Goal: Task Accomplishment & Management: Manage account settings

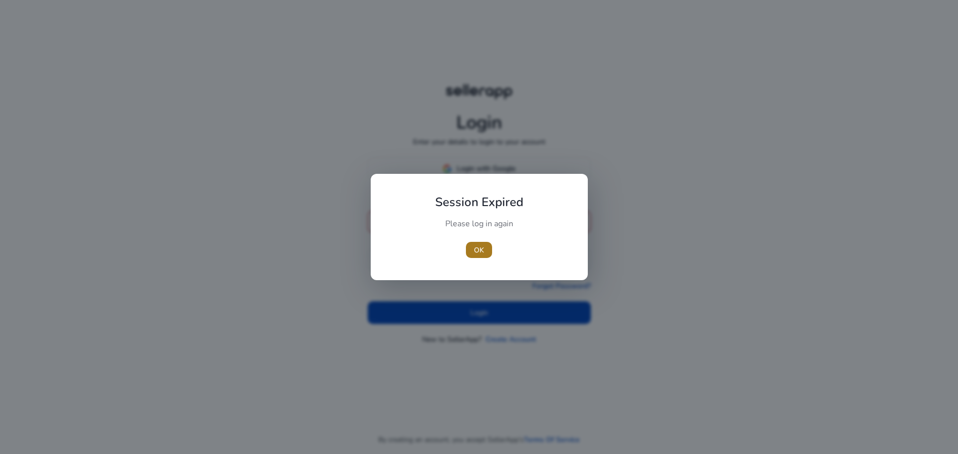
click at [490, 247] on span "button" at bounding box center [479, 250] width 26 height 24
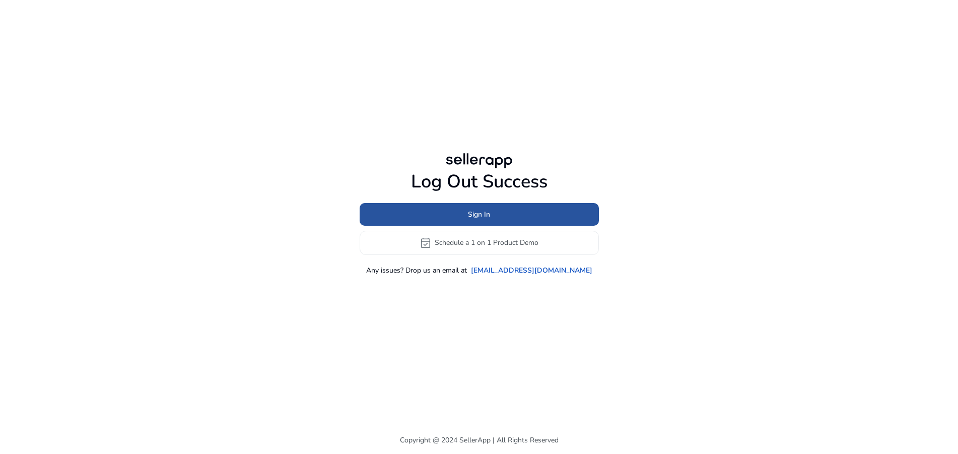
click at [486, 215] on span "Sign In" at bounding box center [479, 214] width 22 height 11
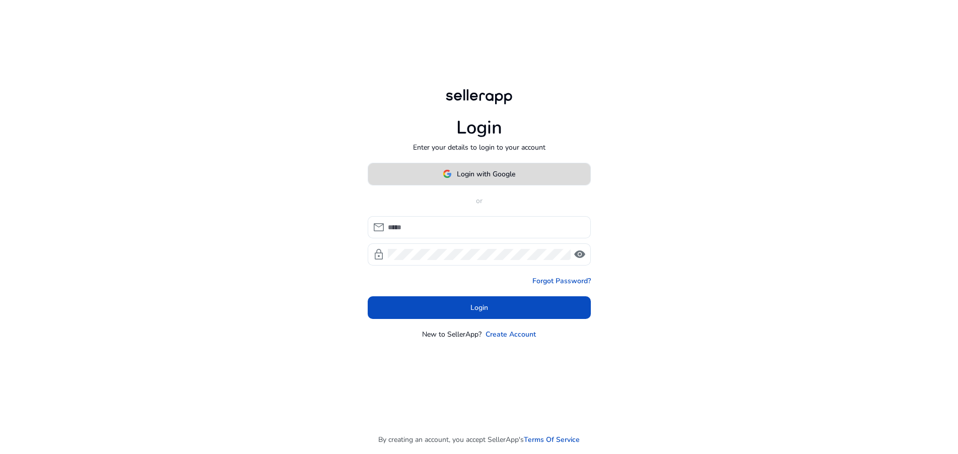
click at [473, 177] on span "Login with Google" at bounding box center [486, 174] width 58 height 11
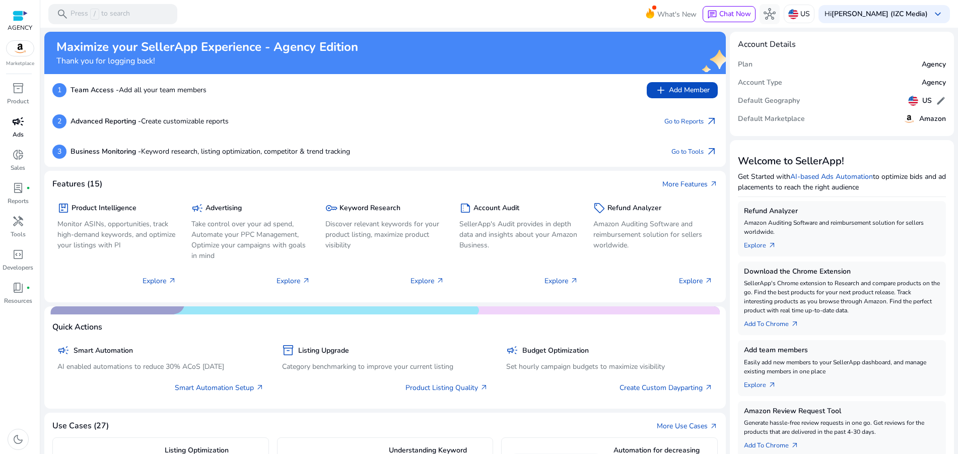
click at [20, 125] on span "campaign" at bounding box center [18, 121] width 12 height 12
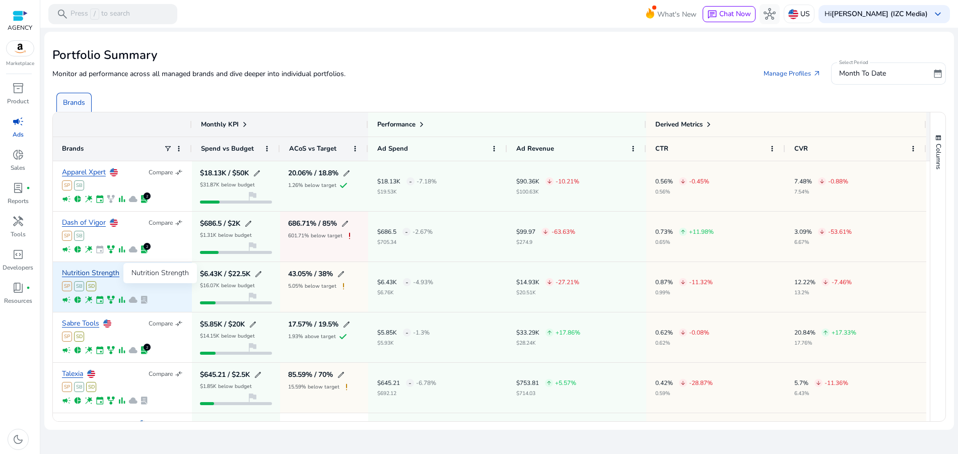
click at [107, 271] on link "Nutrition Strength" at bounding box center [90, 273] width 57 height 8
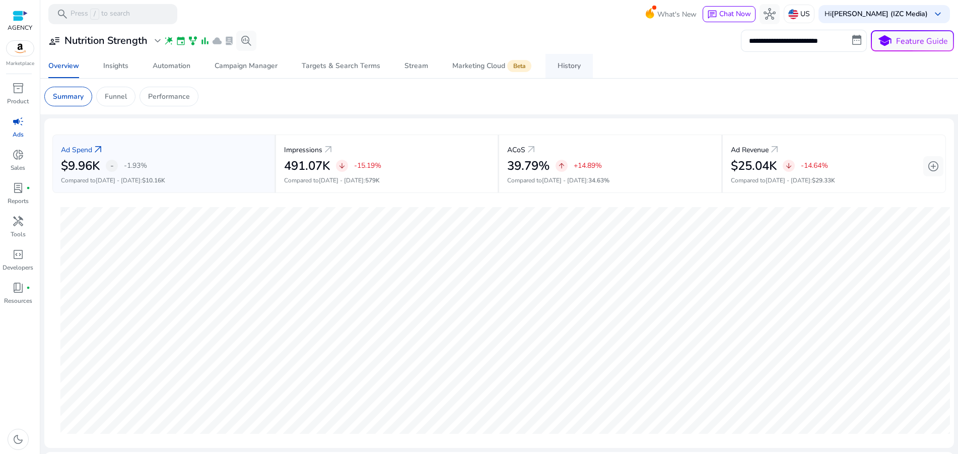
click at [561, 65] on div "History" at bounding box center [569, 65] width 23 height 7
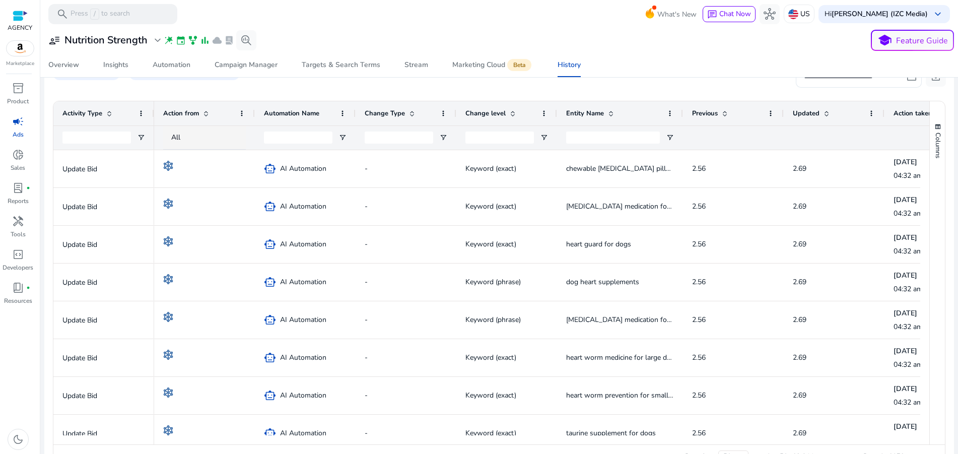
scroll to position [206, 0]
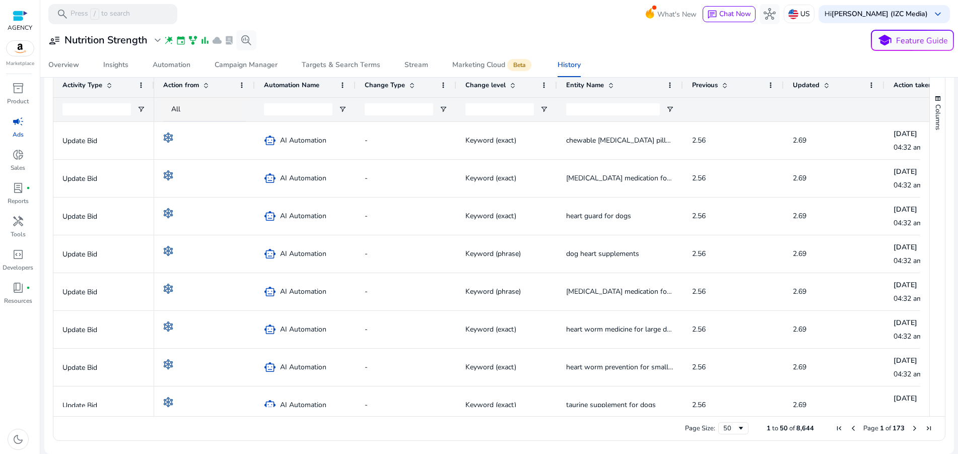
click at [829, 84] on span at bounding box center [827, 85] width 8 height 8
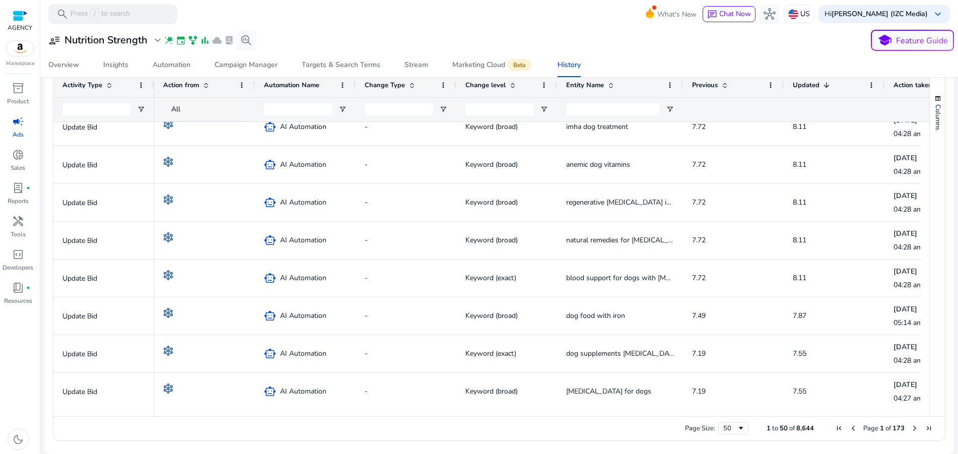
scroll to position [750, 0]
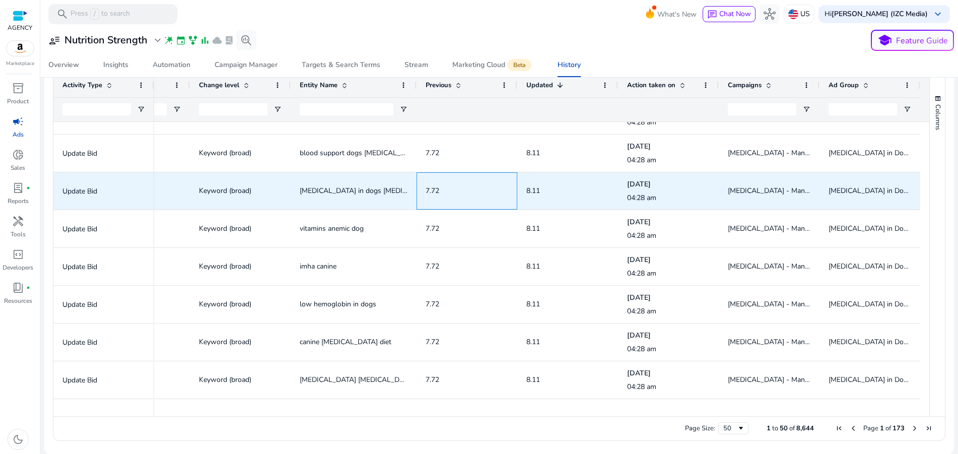
drag, startPoint x: 715, startPoint y: 203, endPoint x: 861, endPoint y: 201, distance: 146.1
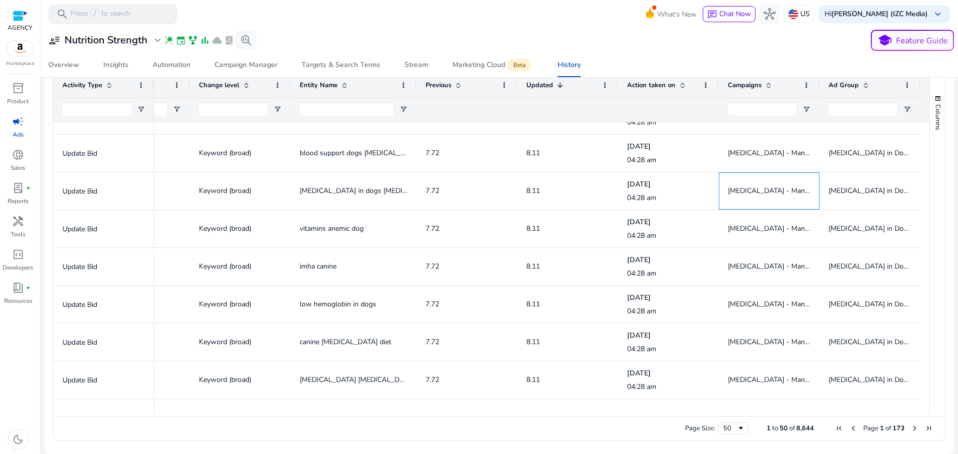
drag, startPoint x: 738, startPoint y: 187, endPoint x: 946, endPoint y: 190, distance: 208.1
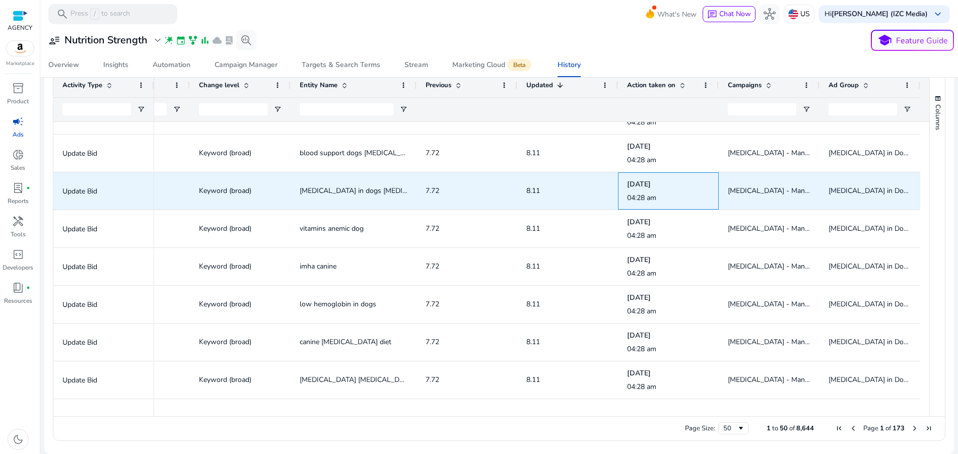
drag, startPoint x: 660, startPoint y: 194, endPoint x: 881, endPoint y: 196, distance: 221.1
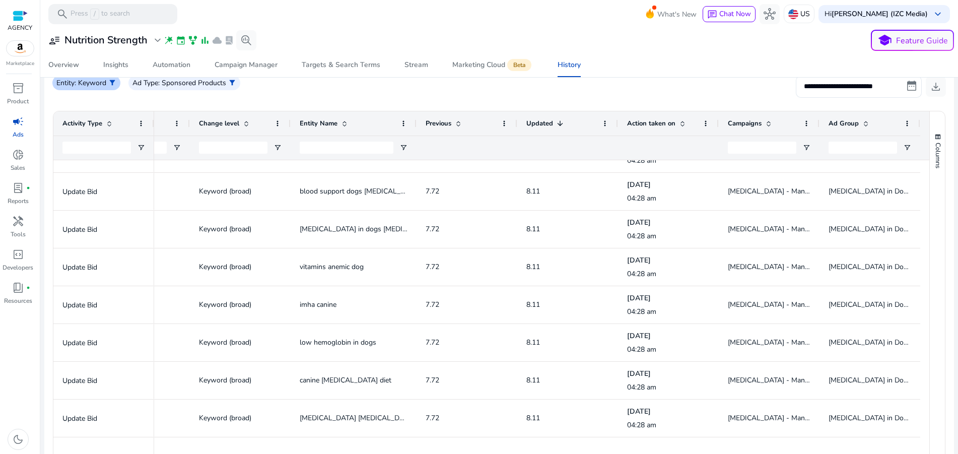
click at [115, 86] on span "filter_alt" at bounding box center [112, 83] width 8 height 8
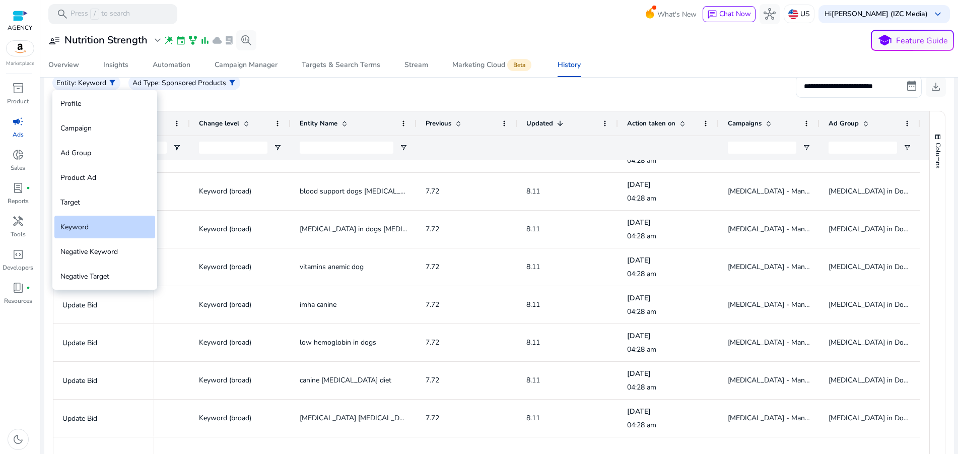
click at [451, 92] on div at bounding box center [479, 227] width 958 height 454
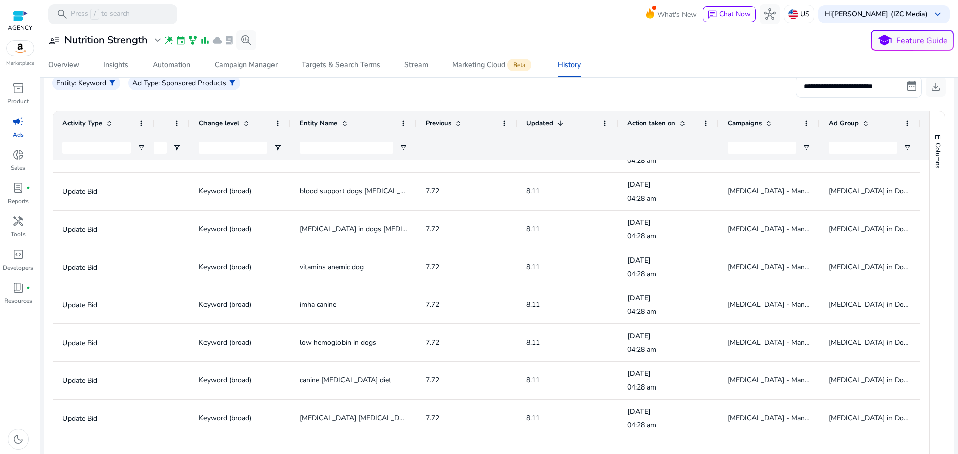
click at [610, 70] on div "Overview Insights Automation Campaign Manager Targets & Search Terms Stream Mar…" at bounding box center [499, 65] width 926 height 24
click at [257, 64] on div "Campaign Manager" at bounding box center [246, 64] width 63 height 7
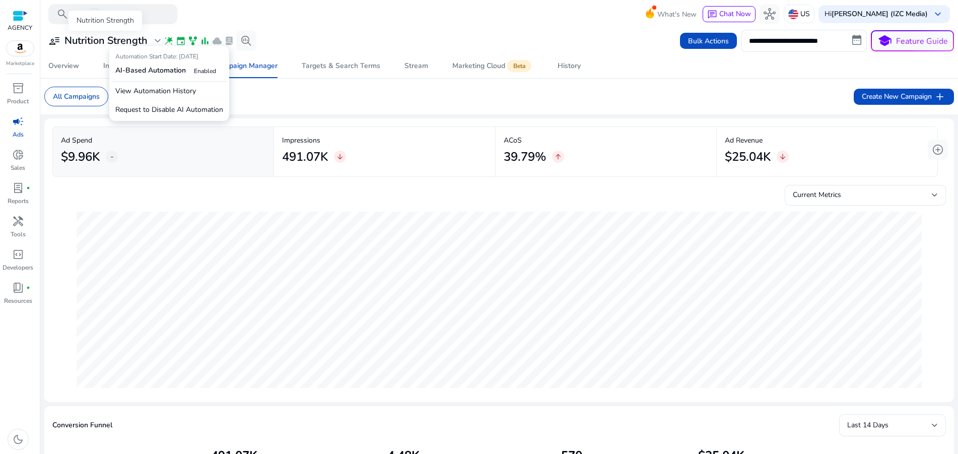
click at [160, 42] on span "expand_more" at bounding box center [158, 41] width 12 height 12
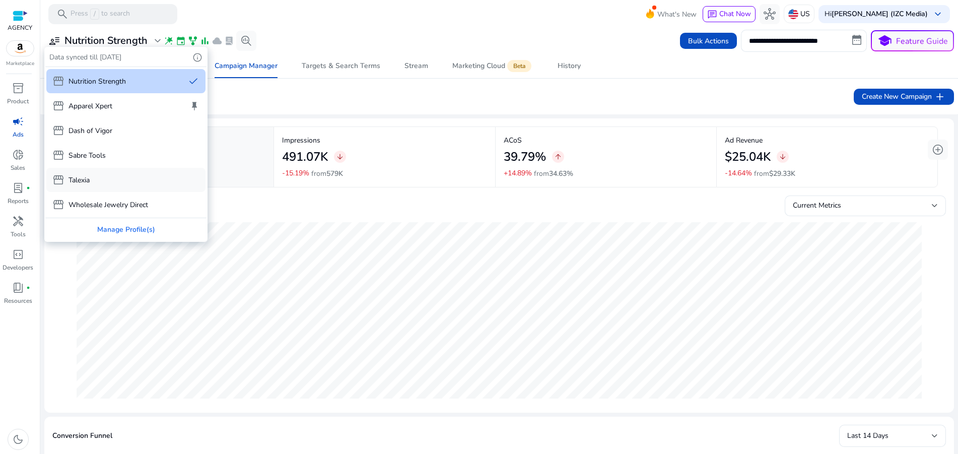
click at [125, 173] on div "storefront Talexia" at bounding box center [125, 180] width 159 height 24
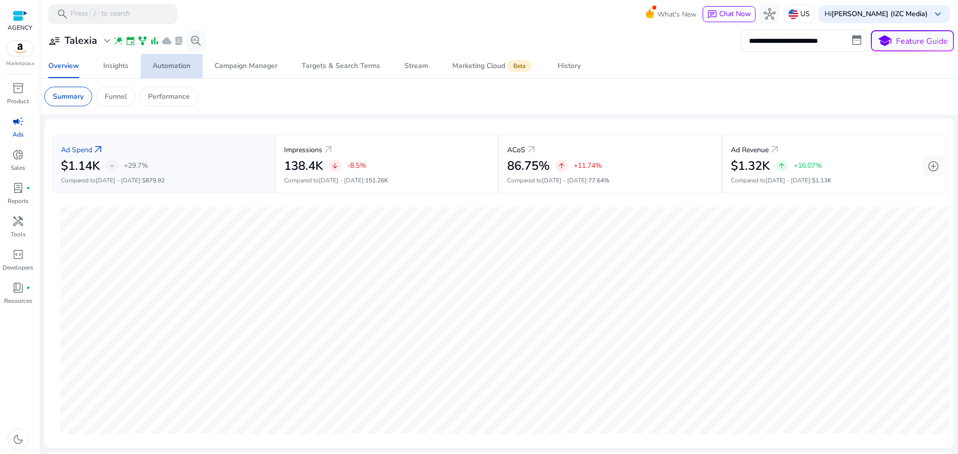
click at [177, 67] on div "Automation" at bounding box center [172, 65] width 38 height 7
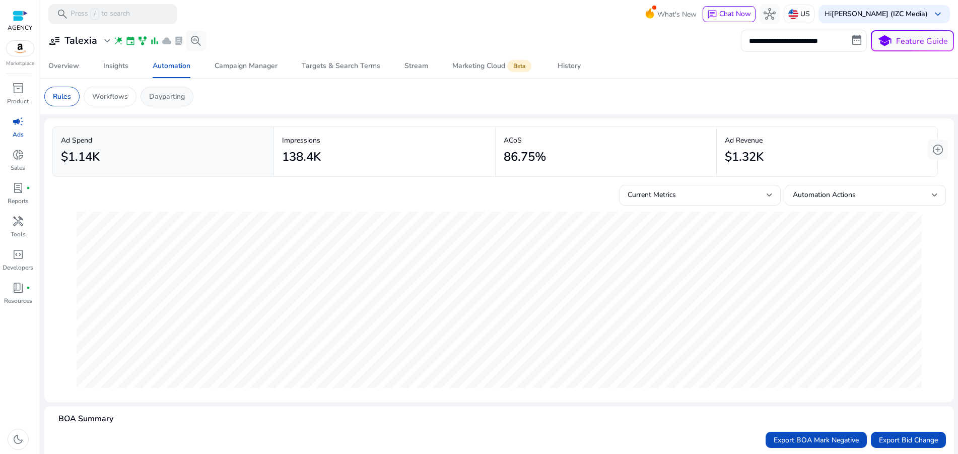
click at [145, 95] on div "Dayparting" at bounding box center [167, 97] width 53 height 20
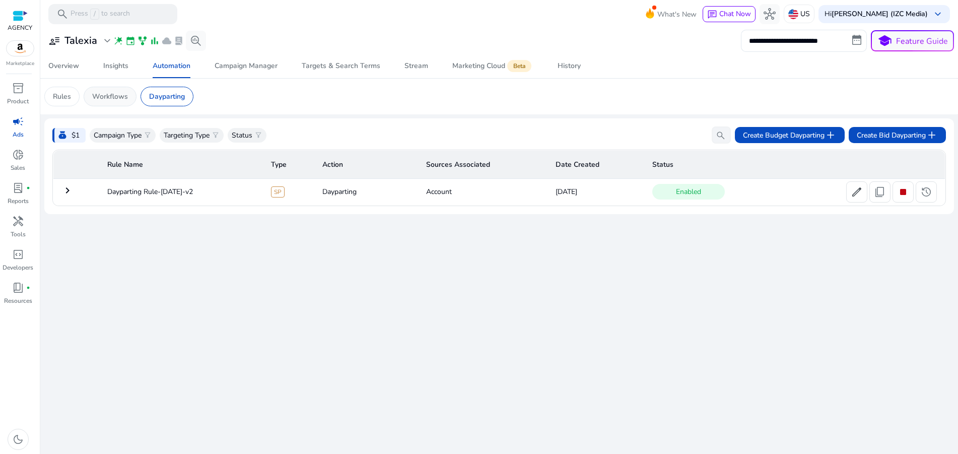
click at [118, 97] on p "Workflows" at bounding box center [110, 96] width 36 height 11
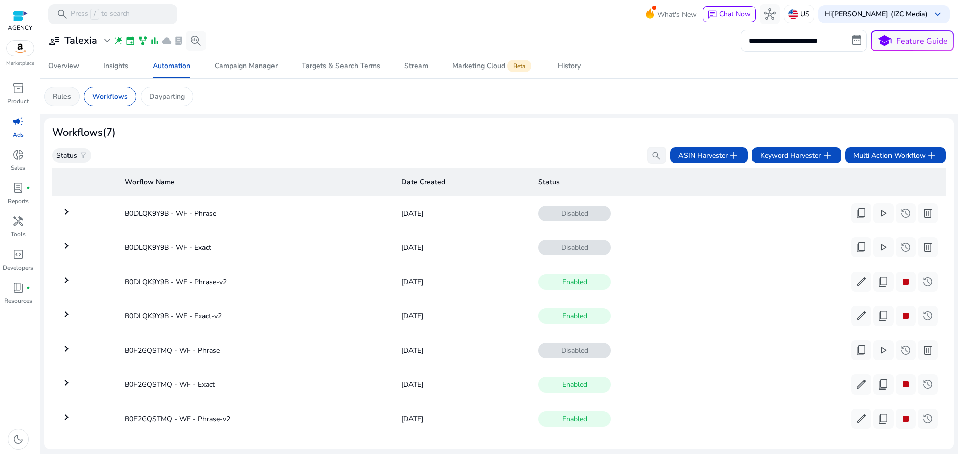
click at [73, 97] on div "Rules" at bounding box center [61, 97] width 35 height 20
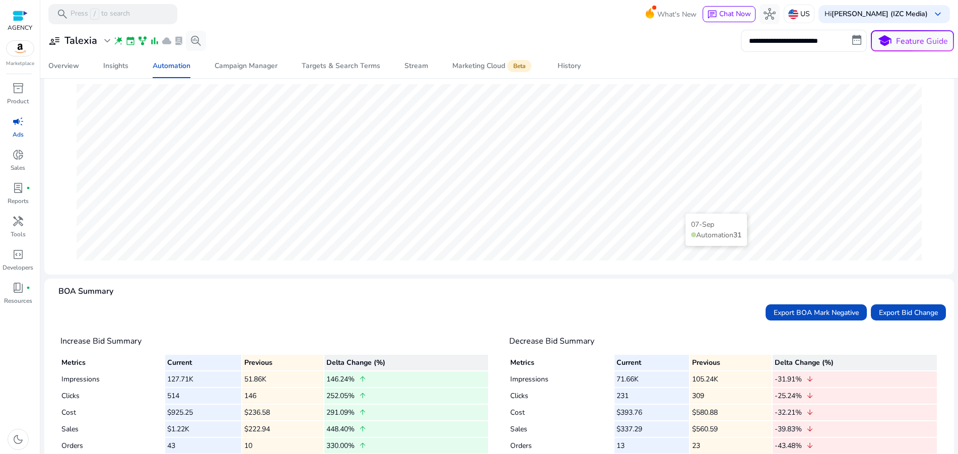
scroll to position [160, 0]
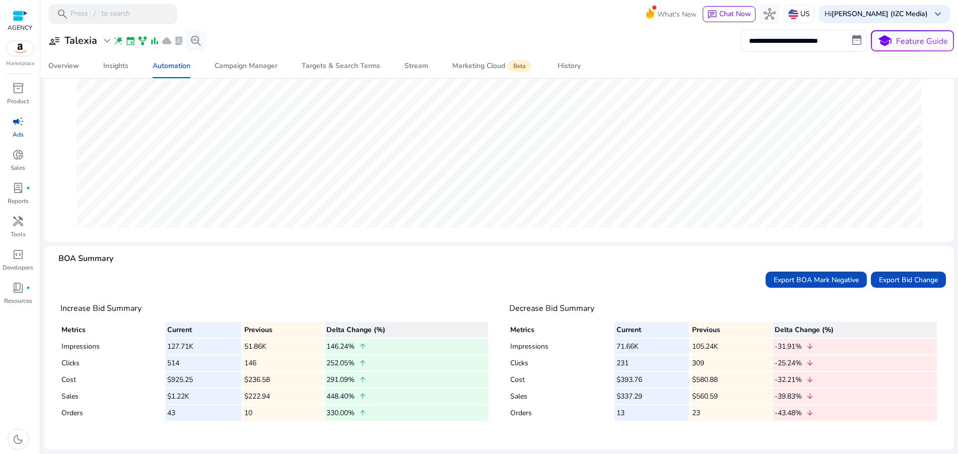
click at [14, 125] on span "campaign" at bounding box center [18, 121] width 12 height 12
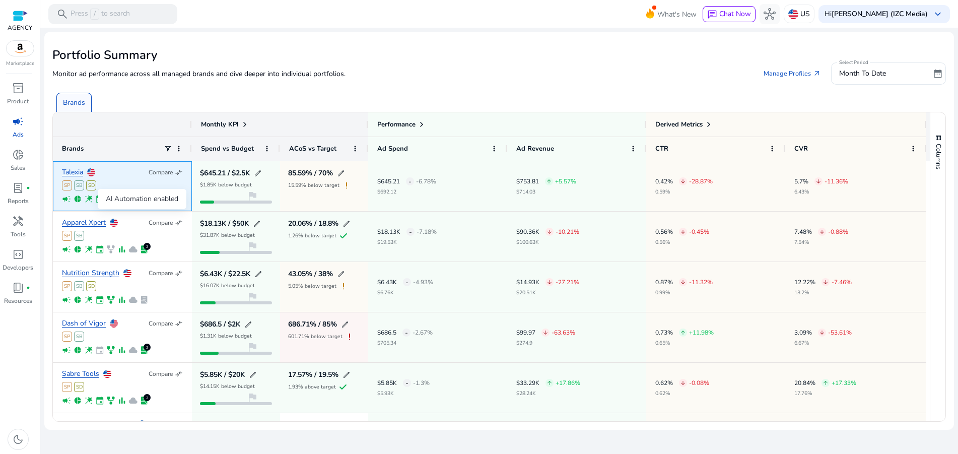
click at [90, 200] on span "wand_stars" at bounding box center [88, 198] width 9 height 9
click at [77, 173] on link "Talexia" at bounding box center [72, 173] width 21 height 8
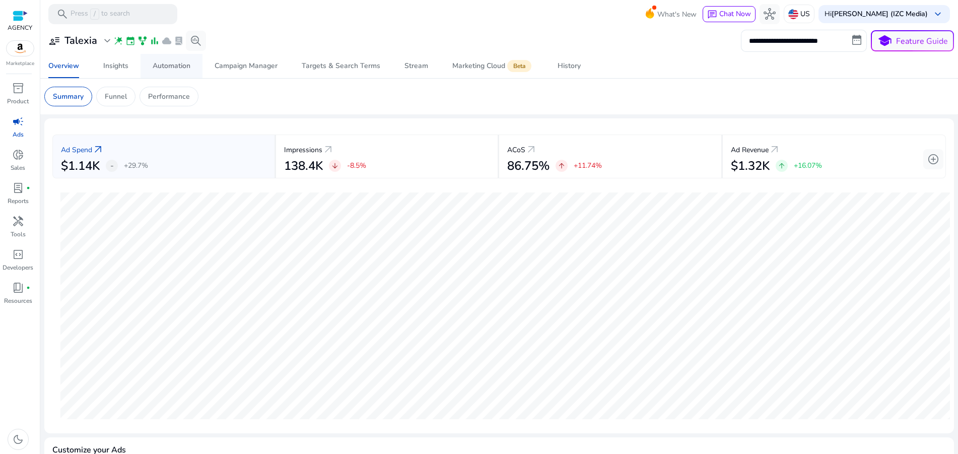
click at [165, 70] on div "Automation" at bounding box center [172, 65] width 38 height 7
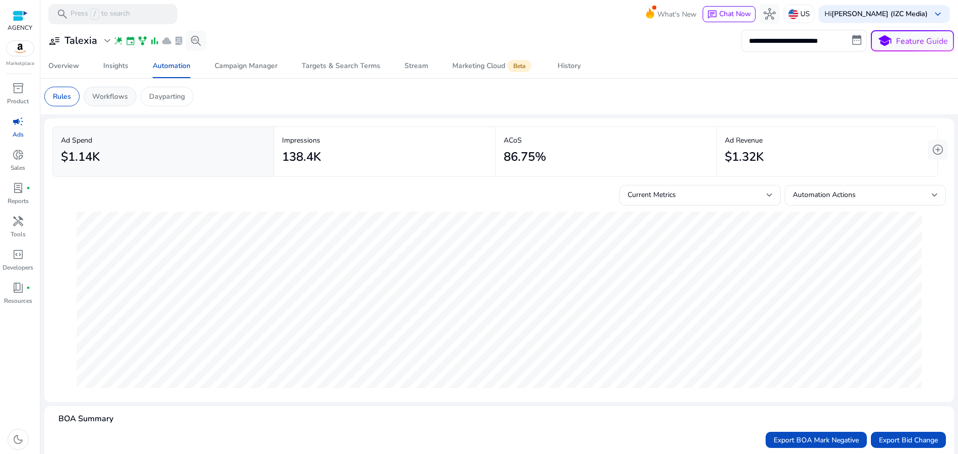
click at [124, 99] on p "Workflows" at bounding box center [110, 96] width 36 height 11
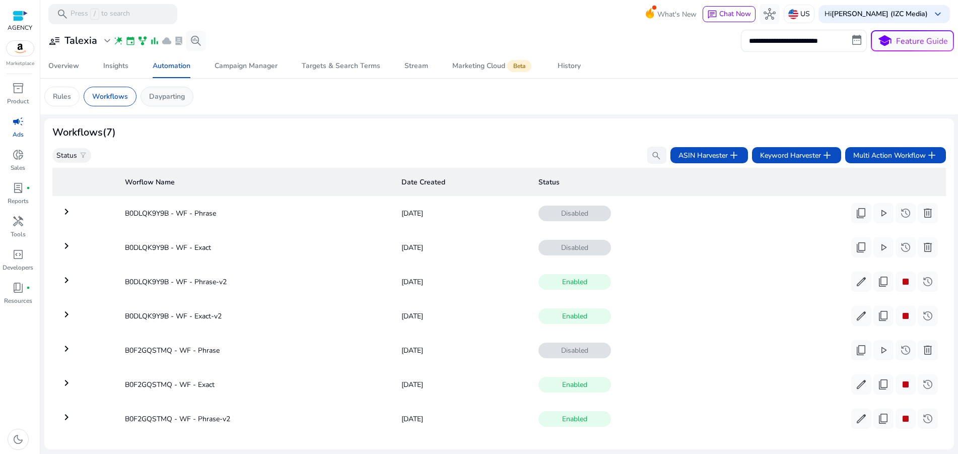
click at [181, 105] on div "Dayparting" at bounding box center [167, 97] width 53 height 20
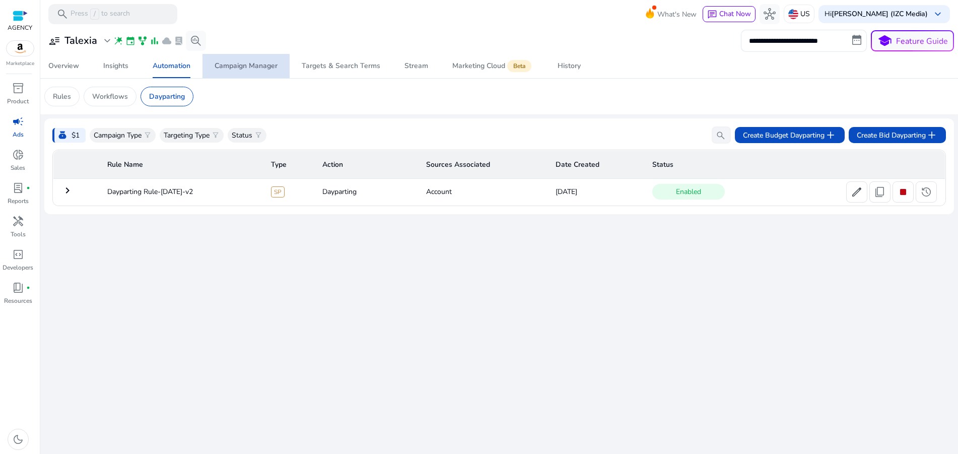
click at [224, 66] on div "Campaign Manager" at bounding box center [246, 65] width 63 height 7
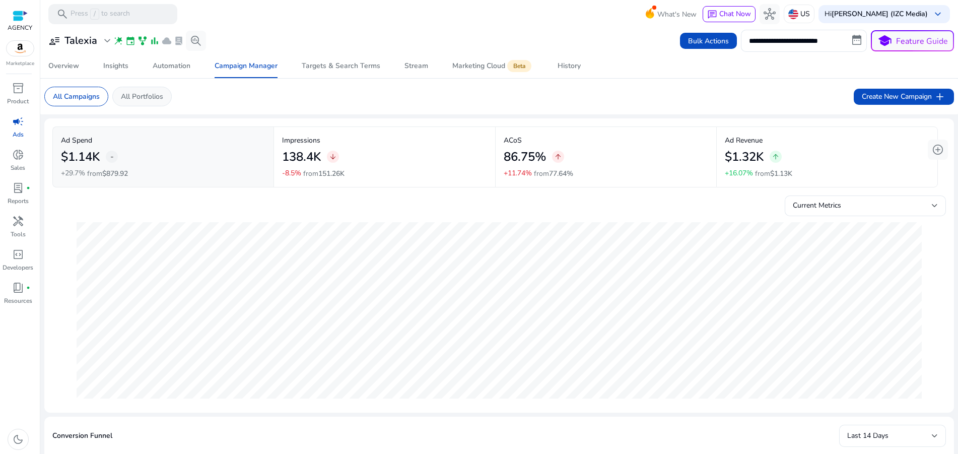
click at [149, 99] on p "All Portfolios" at bounding box center [142, 96] width 42 height 11
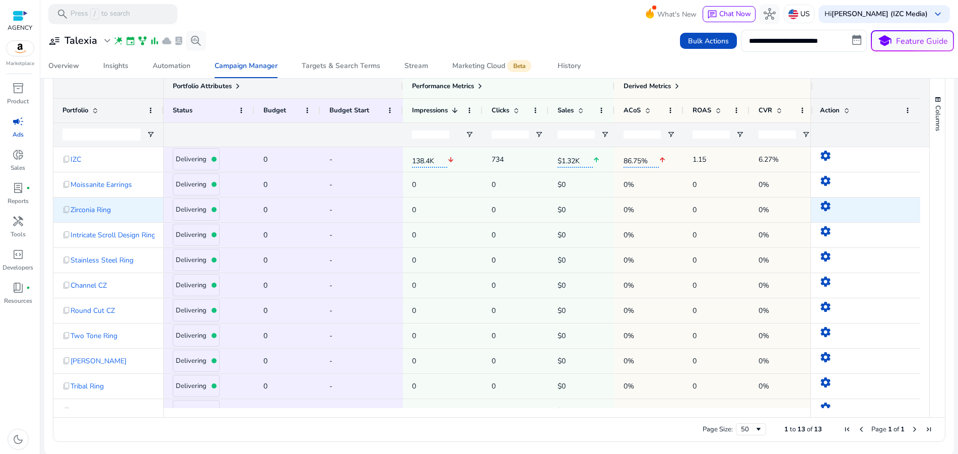
scroll to position [341, 0]
click at [494, 31] on div "**********" at bounding box center [499, 41] width 910 height 22
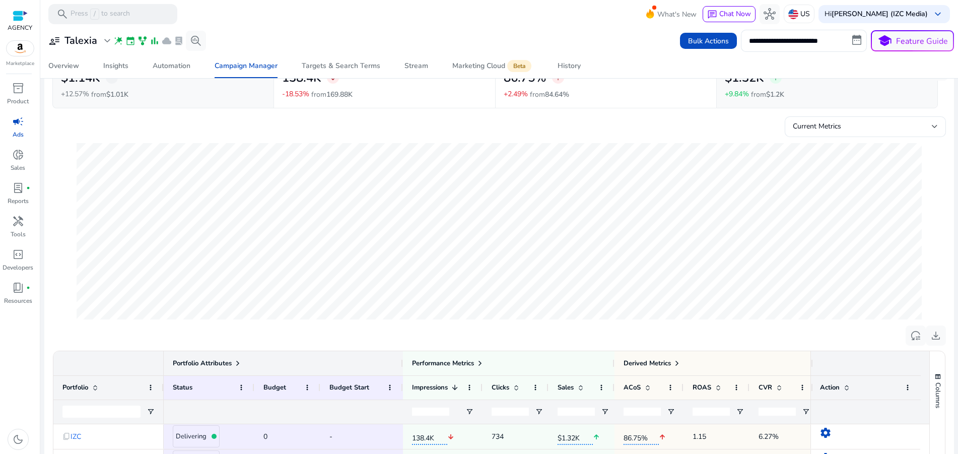
scroll to position [0, 0]
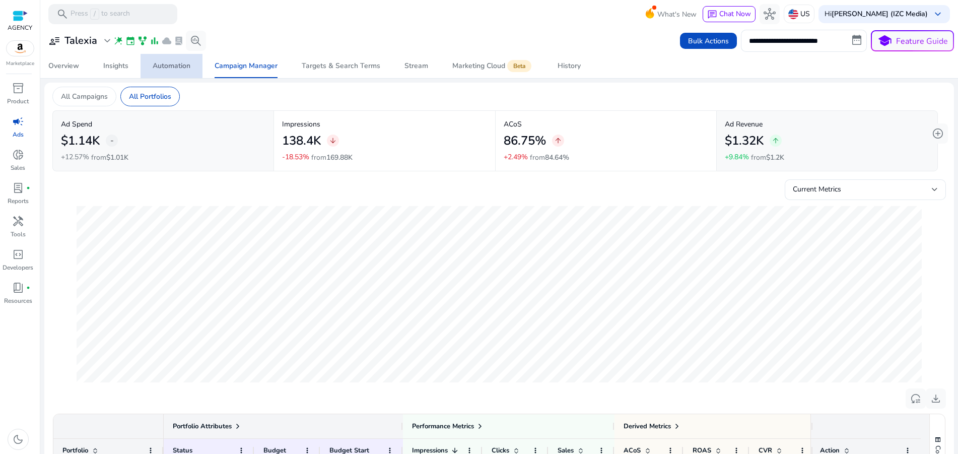
click at [184, 68] on div "Automation" at bounding box center [172, 65] width 38 height 7
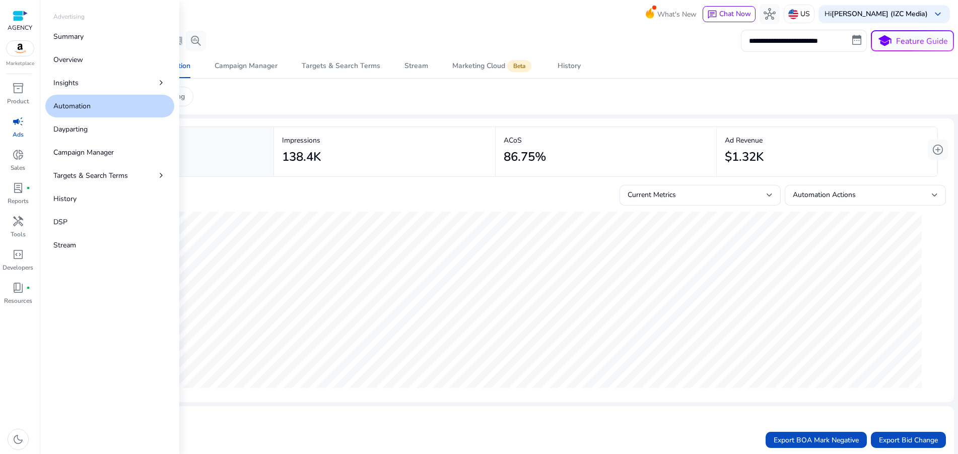
click at [110, 105] on link "Automation" at bounding box center [109, 106] width 129 height 23
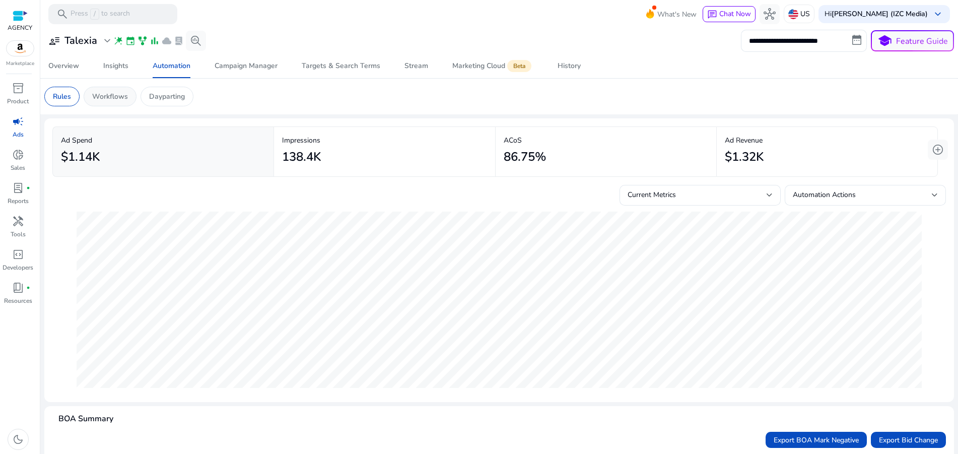
click at [129, 97] on div "Workflows" at bounding box center [110, 97] width 53 height 20
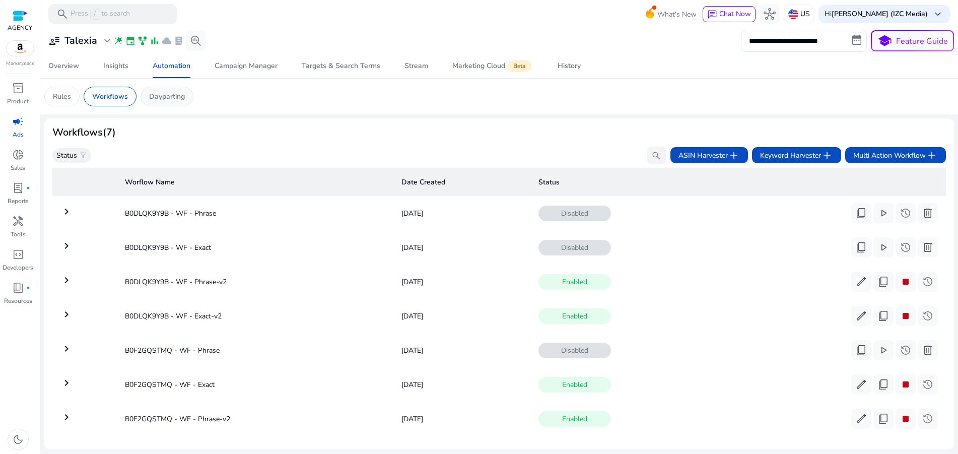
click at [159, 96] on p "Dayparting" at bounding box center [167, 96] width 36 height 11
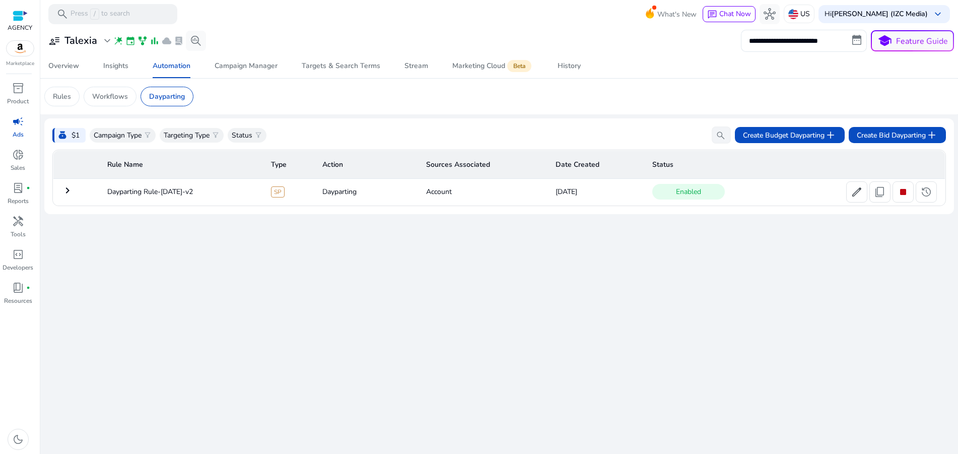
click at [66, 192] on mat-icon "keyboard_arrow_right" at bounding box center [67, 190] width 12 height 12
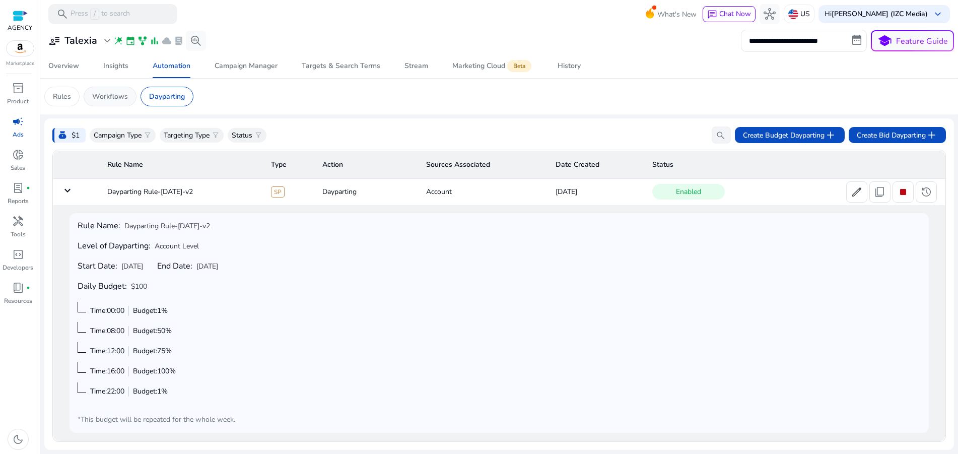
click at [114, 93] on p "Workflows" at bounding box center [110, 96] width 36 height 11
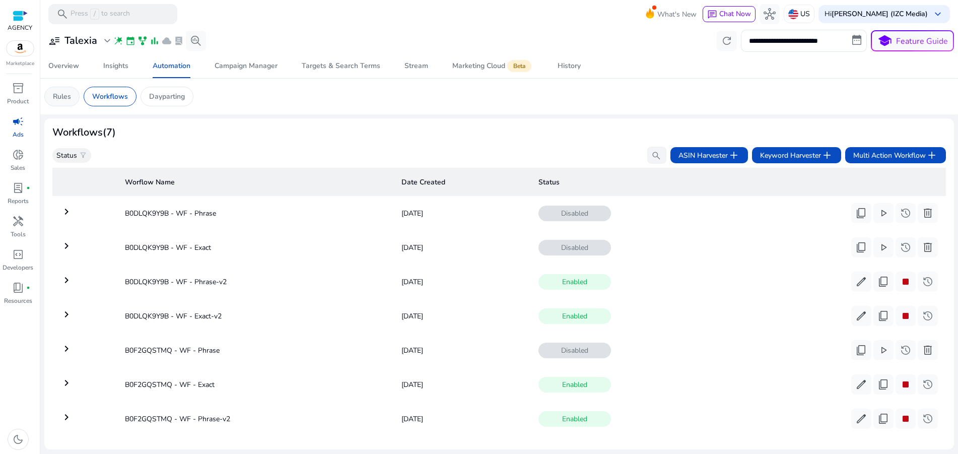
click at [65, 98] on p "Rules" at bounding box center [62, 96] width 18 height 11
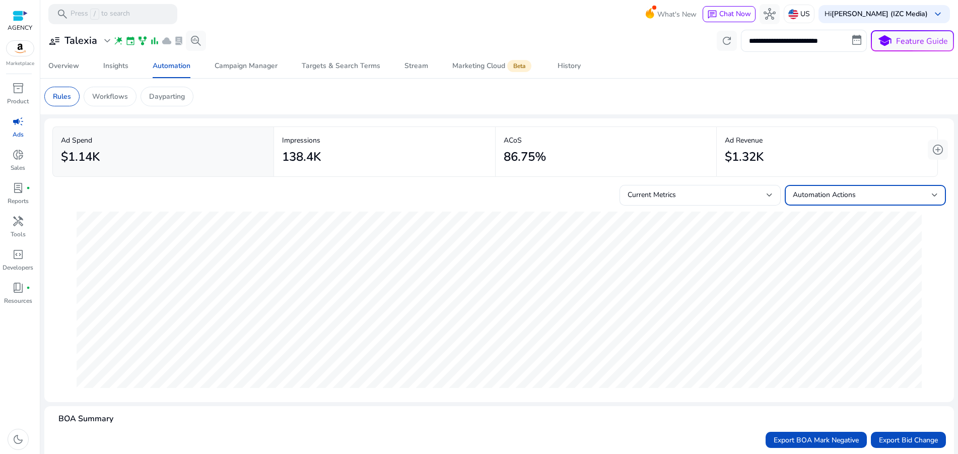
click at [891, 195] on div "Automation Actions" at bounding box center [862, 194] width 139 height 11
click at [891, 198] on div at bounding box center [479, 227] width 958 height 454
click at [104, 41] on span "expand_more" at bounding box center [107, 41] width 12 height 12
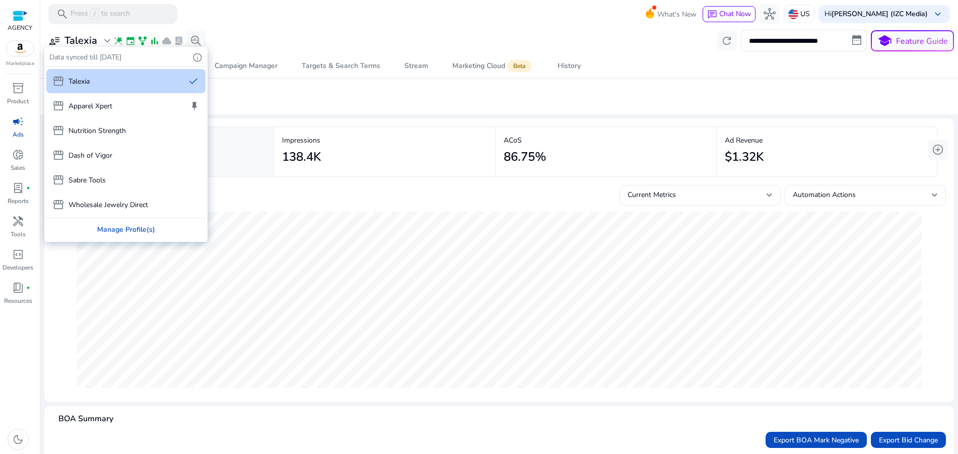
click at [118, 231] on div "Manage Profile(s)" at bounding box center [125, 229] width 161 height 23
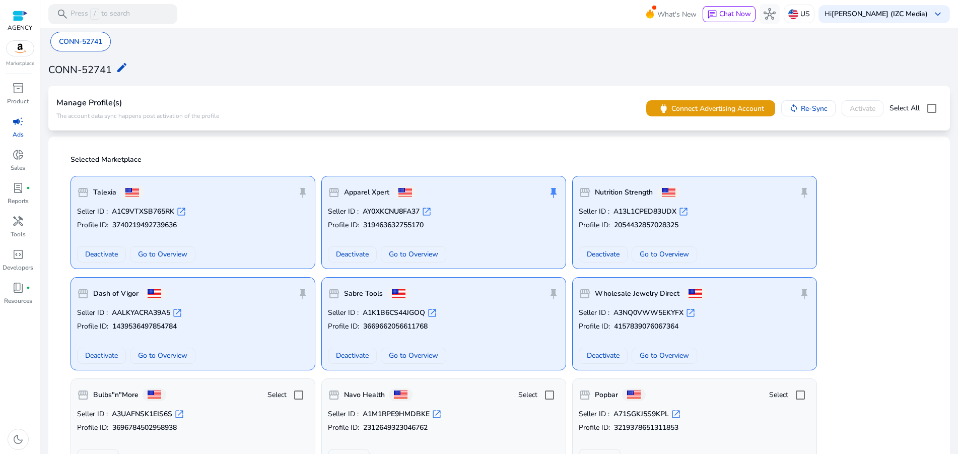
click at [95, 152] on div "Selected Marketplace storefront Talexia push_pin Seller ID : A1C9VTXSB765RK ope…" at bounding box center [498, 363] width 885 height 436
